Goal: Task Accomplishment & Management: Manage account settings

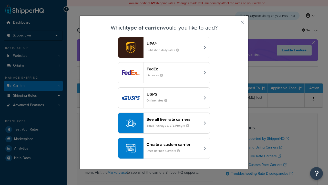
click at [173, 69] on header "FedEx" at bounding box center [174, 68] width 54 height 5
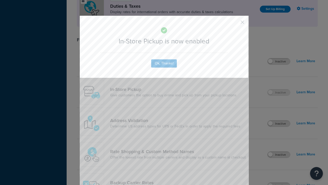
click at [235, 24] on button "button" at bounding box center [234, 23] width 1 height 1
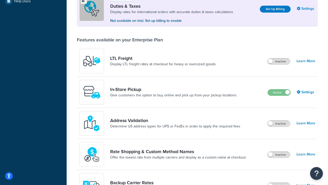
scroll to position [156, 0]
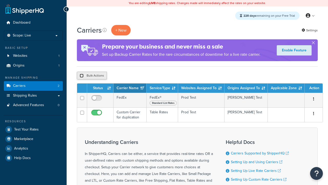
click at [82, 76] on input "checkbox" at bounding box center [82, 76] width 4 height 4
checkbox input "true"
click at [0, 0] on button "Delete" at bounding box center [0, 0] width 0 height 0
